Goal: Task Accomplishment & Management: Manage account settings

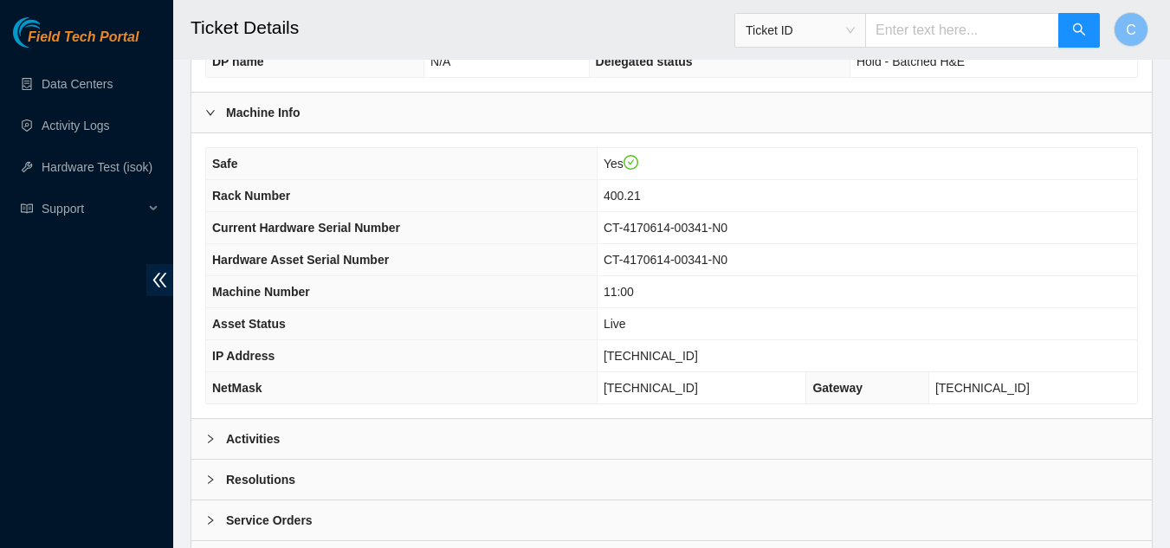
scroll to position [665, 0]
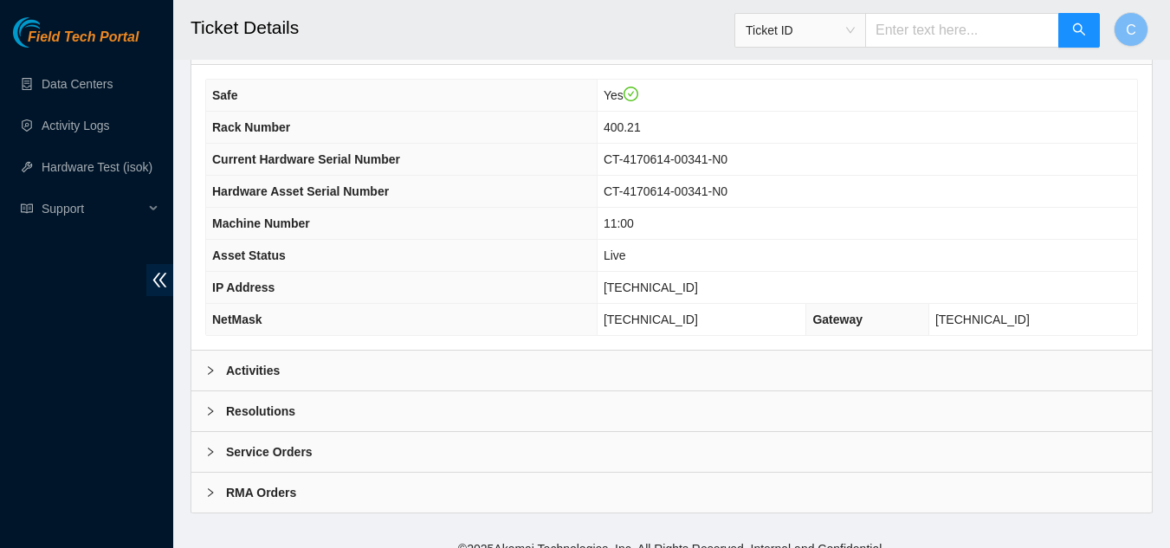
click at [507, 351] on div "Activities" at bounding box center [671, 371] width 960 height 40
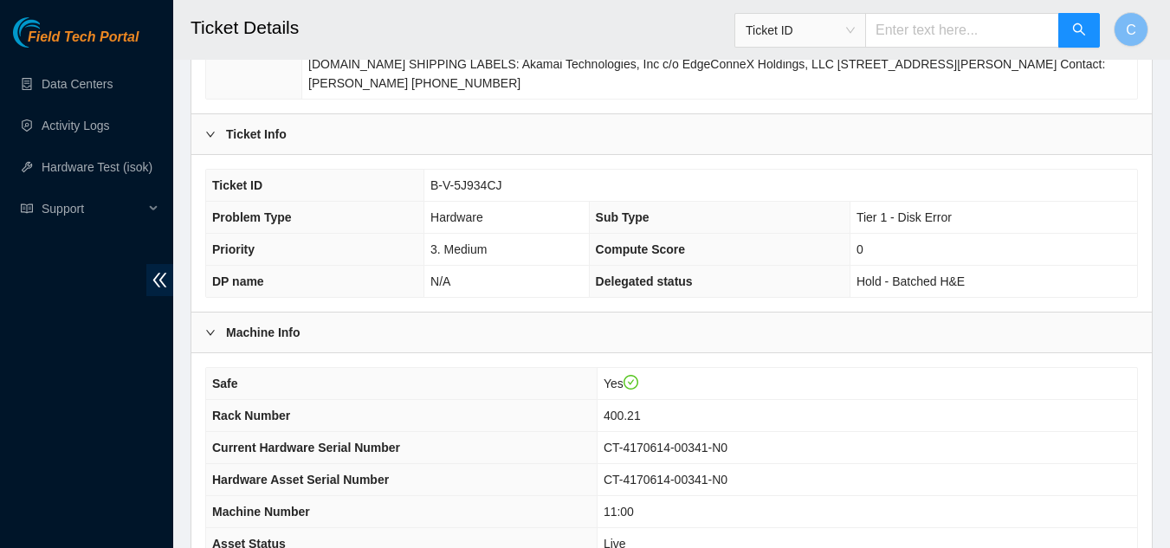
scroll to position [319, 0]
